Goal: Information Seeking & Learning: Check status

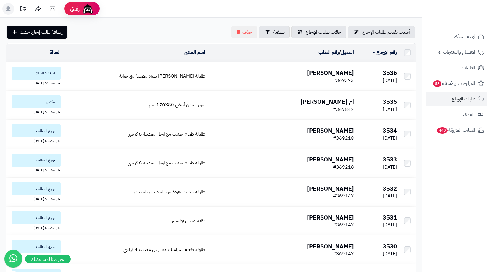
click at [142, 32] on div "أسباب تقديم طلبات الإرجاع حالات طلبات الإرجاع تصفية حذف إضافة طلب إرجاع جديد" at bounding box center [211, 32] width 410 height 13
click at [323, 70] on b "Areej Alqahtani" at bounding box center [330, 72] width 47 height 9
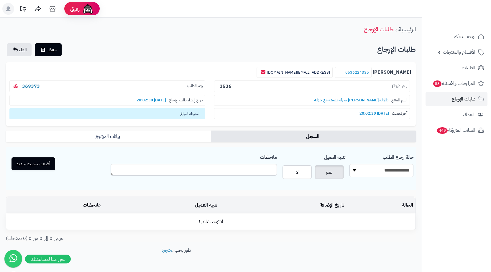
click at [98, 88] on p "رقم الطلب 369373" at bounding box center [107, 86] width 196 height 12
copy link "369373"
drag, startPoint x: 345, startPoint y: 70, endPoint x: 373, endPoint y: 74, distance: 27.6
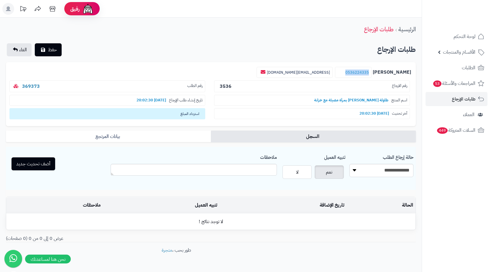
click at [371, 74] on small "0536224335" at bounding box center [353, 72] width 37 height 11
click at [69, 86] on p "رقم الطلب 369373" at bounding box center [107, 86] width 196 height 12
copy link "369373"
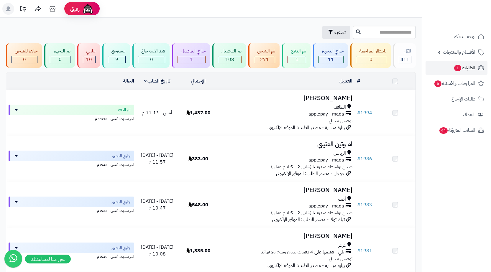
click at [392, 32] on input "text" at bounding box center [383, 32] width 63 height 13
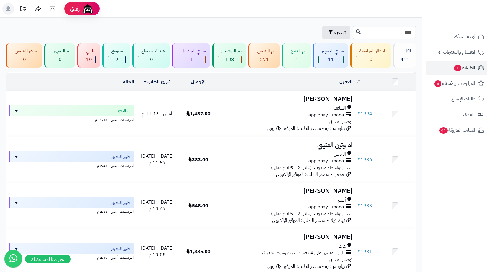
type input "****"
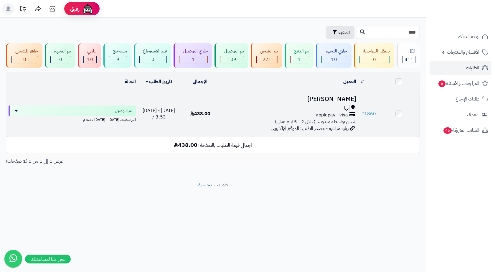
click at [327, 114] on span "applepay - visa" at bounding box center [332, 115] width 32 height 7
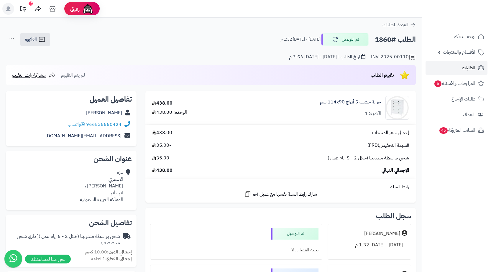
click at [383, 38] on h2 "الطلب #1860" at bounding box center [395, 40] width 41 height 12
copy h2 "1860"
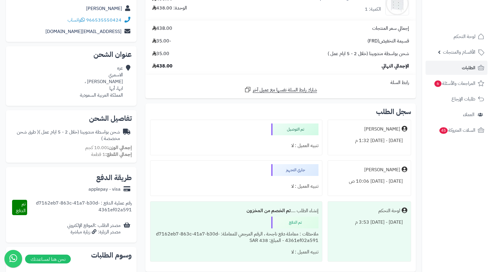
scroll to position [9, 0]
